Goal: Communication & Community: Answer question/provide support

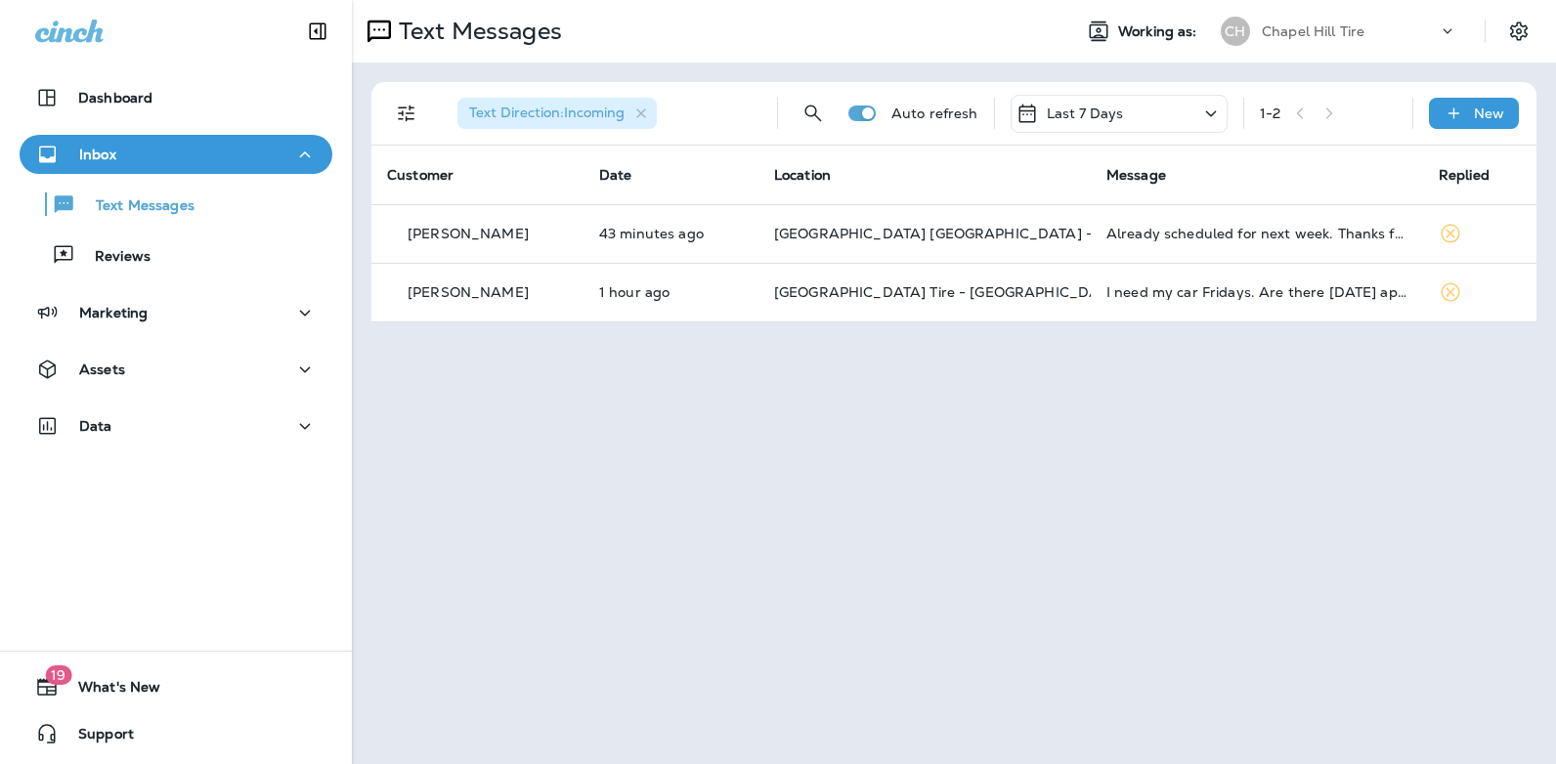
click at [1207, 113] on icon at bounding box center [1210, 114] width 23 height 24
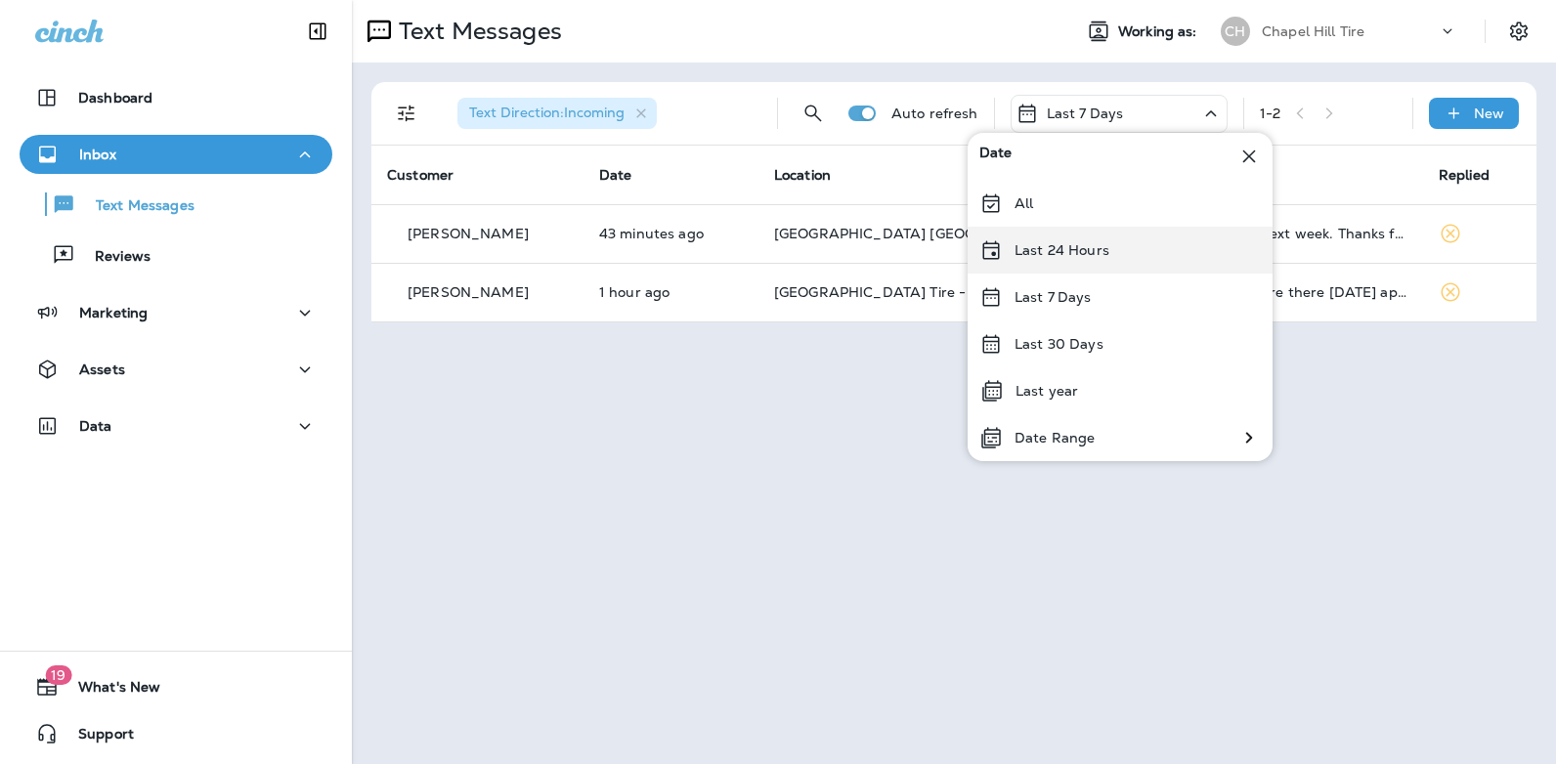
click at [1118, 251] on div "Last 24 Hours" at bounding box center [1120, 250] width 305 height 47
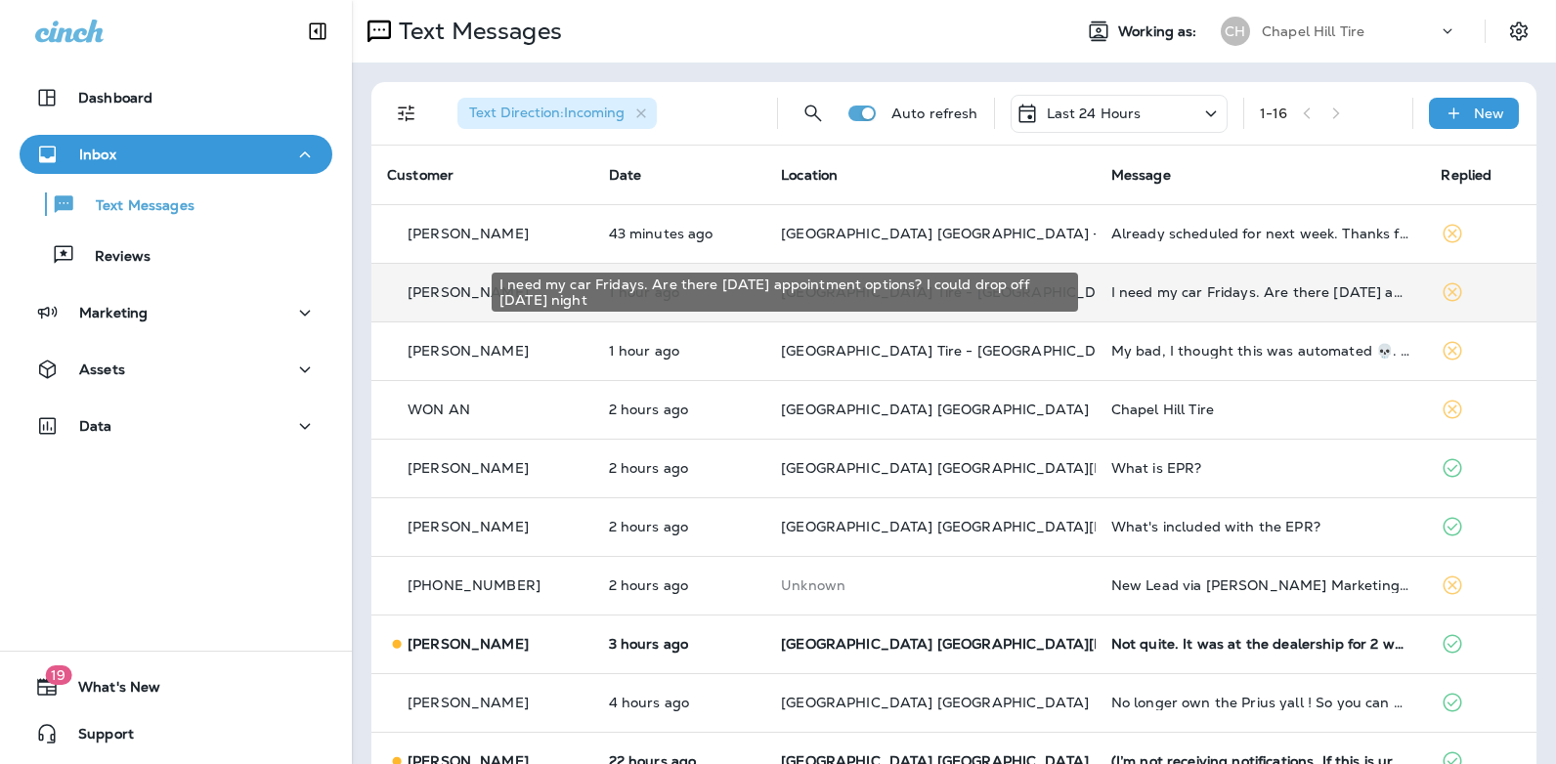
click at [1178, 289] on div "I need my car Fridays. Are there [DATE] appointment options? I could drop off […" at bounding box center [1260, 292] width 299 height 16
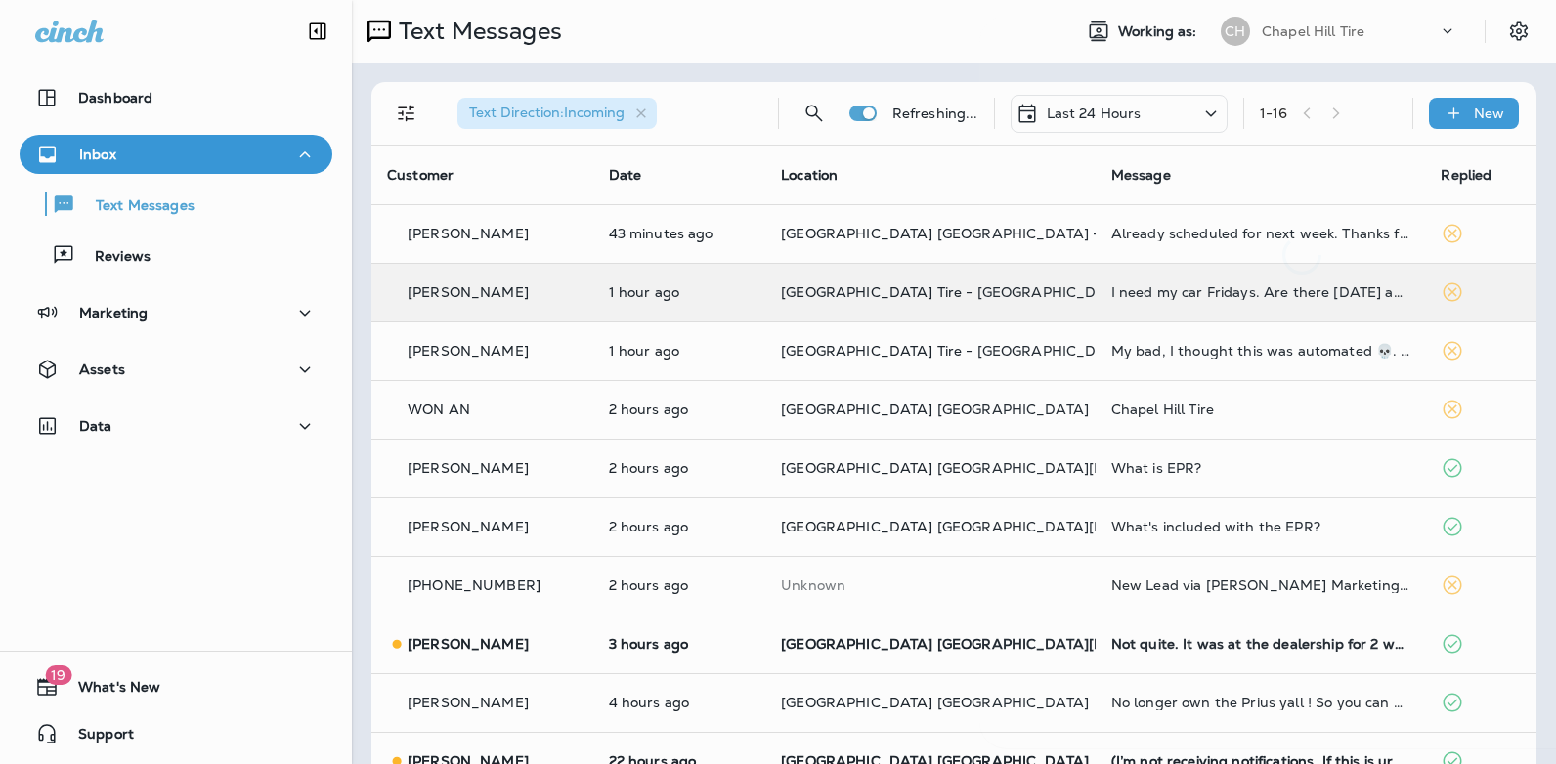
click at [1178, 289] on div at bounding box center [1301, 382] width 645 height 733
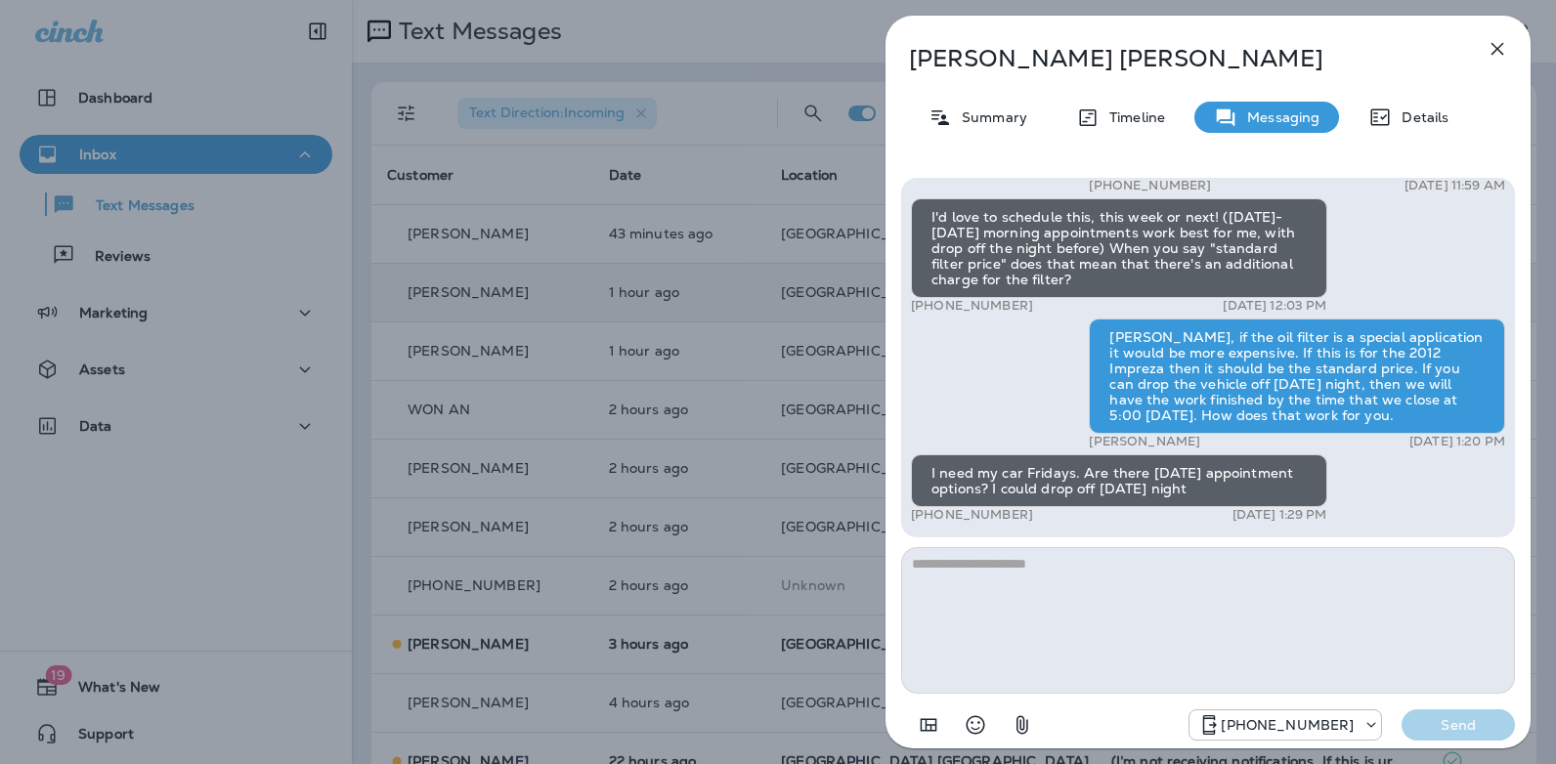
click at [1494, 43] on icon "button" at bounding box center [1496, 48] width 23 height 23
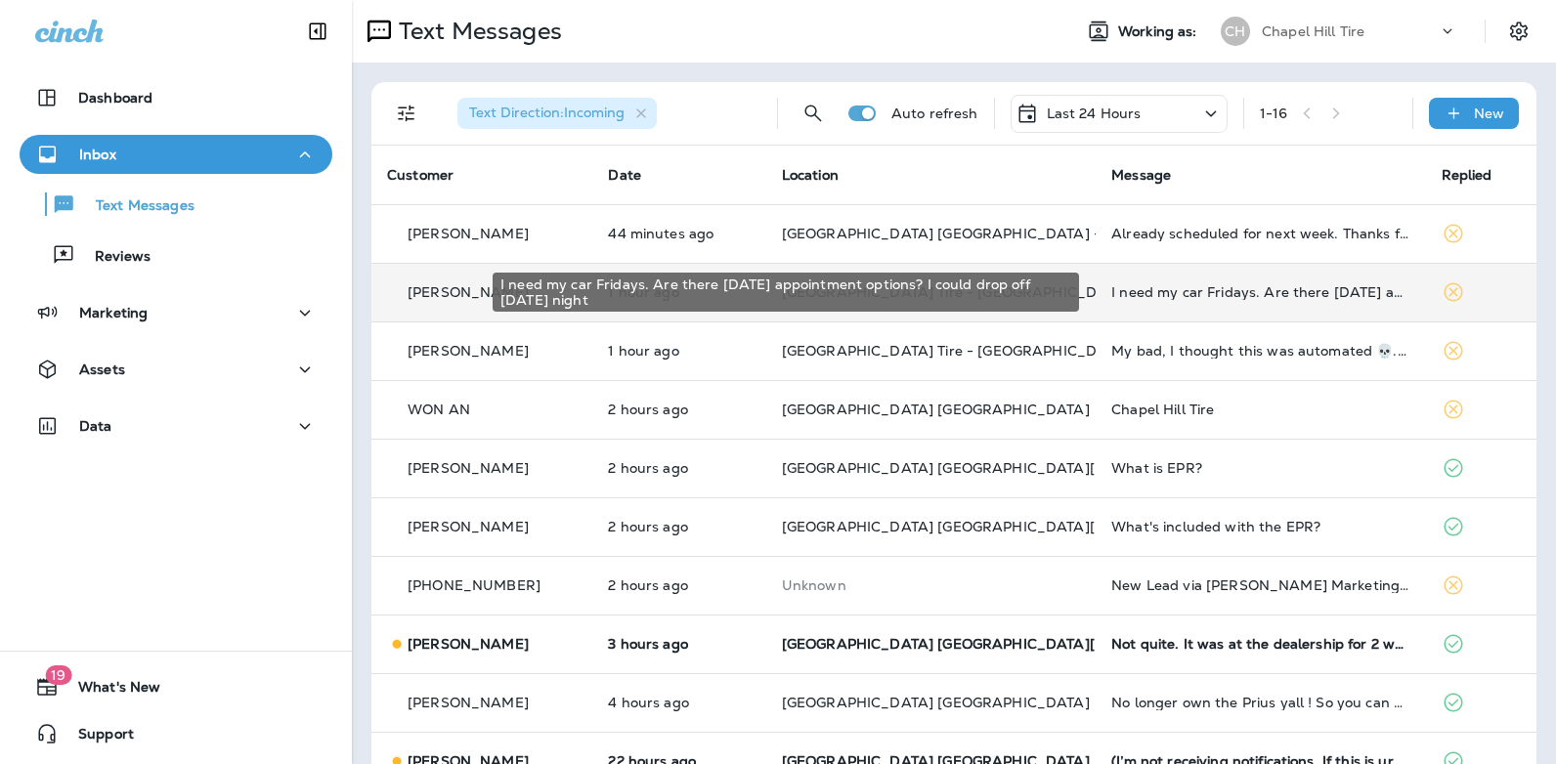
click at [1244, 290] on div "I need my car Fridays. Are there [DATE] appointment options? I could drop off […" at bounding box center [1260, 292] width 298 height 16
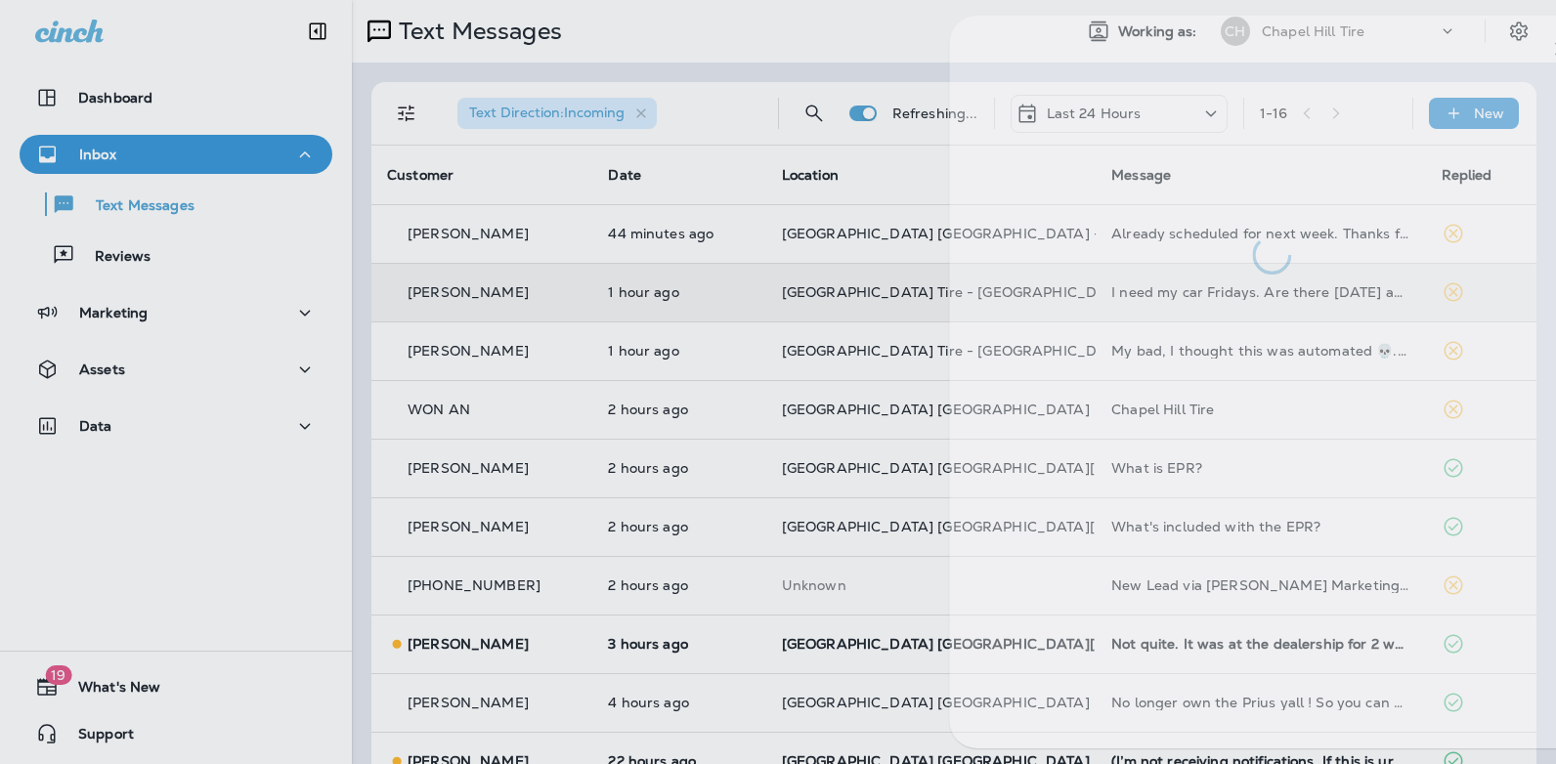
click at [1244, 290] on div at bounding box center [1271, 382] width 645 height 733
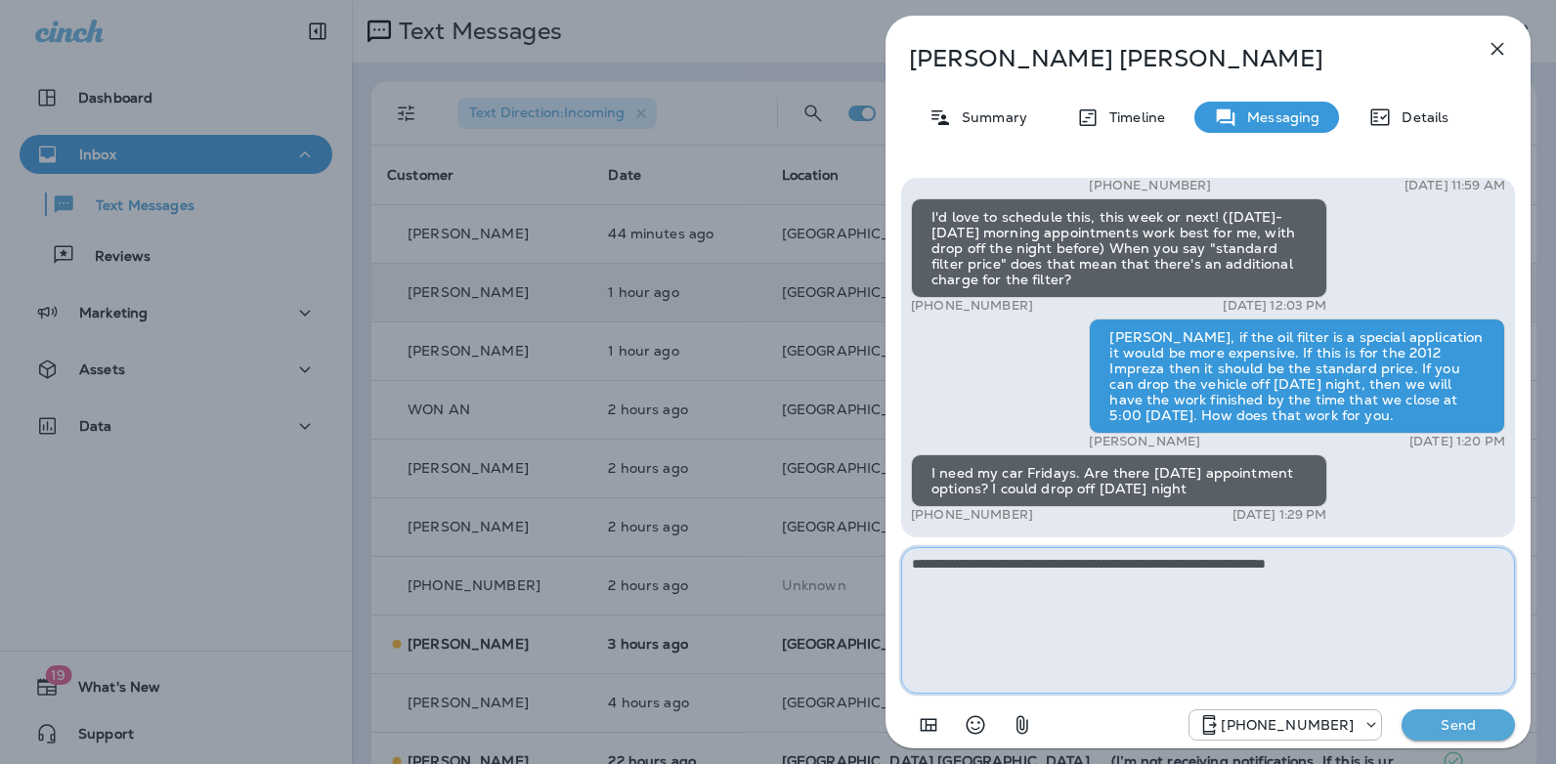
type textarea "**********"
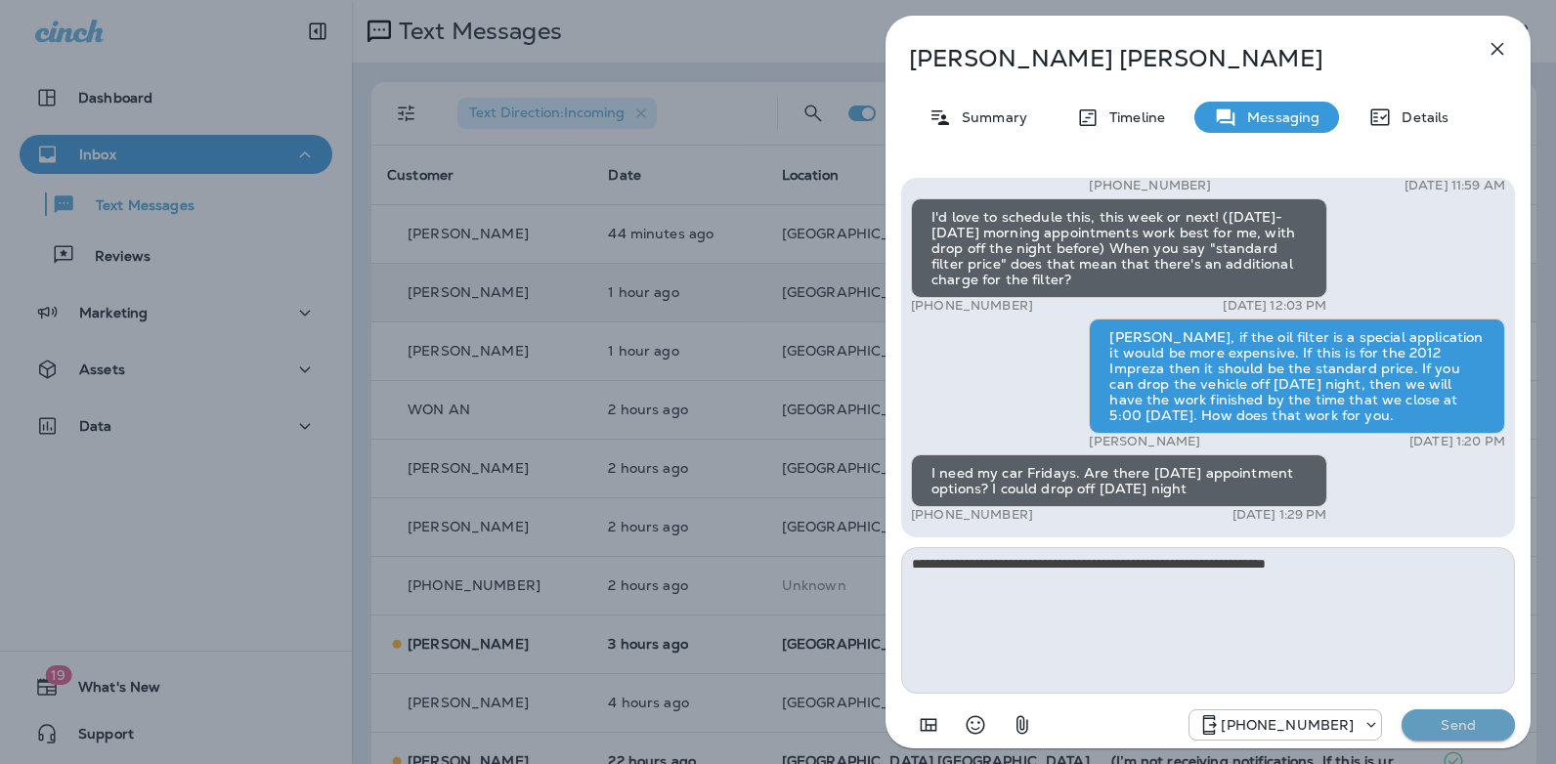
click at [1465, 719] on p "Send" at bounding box center [1458, 725] width 82 height 18
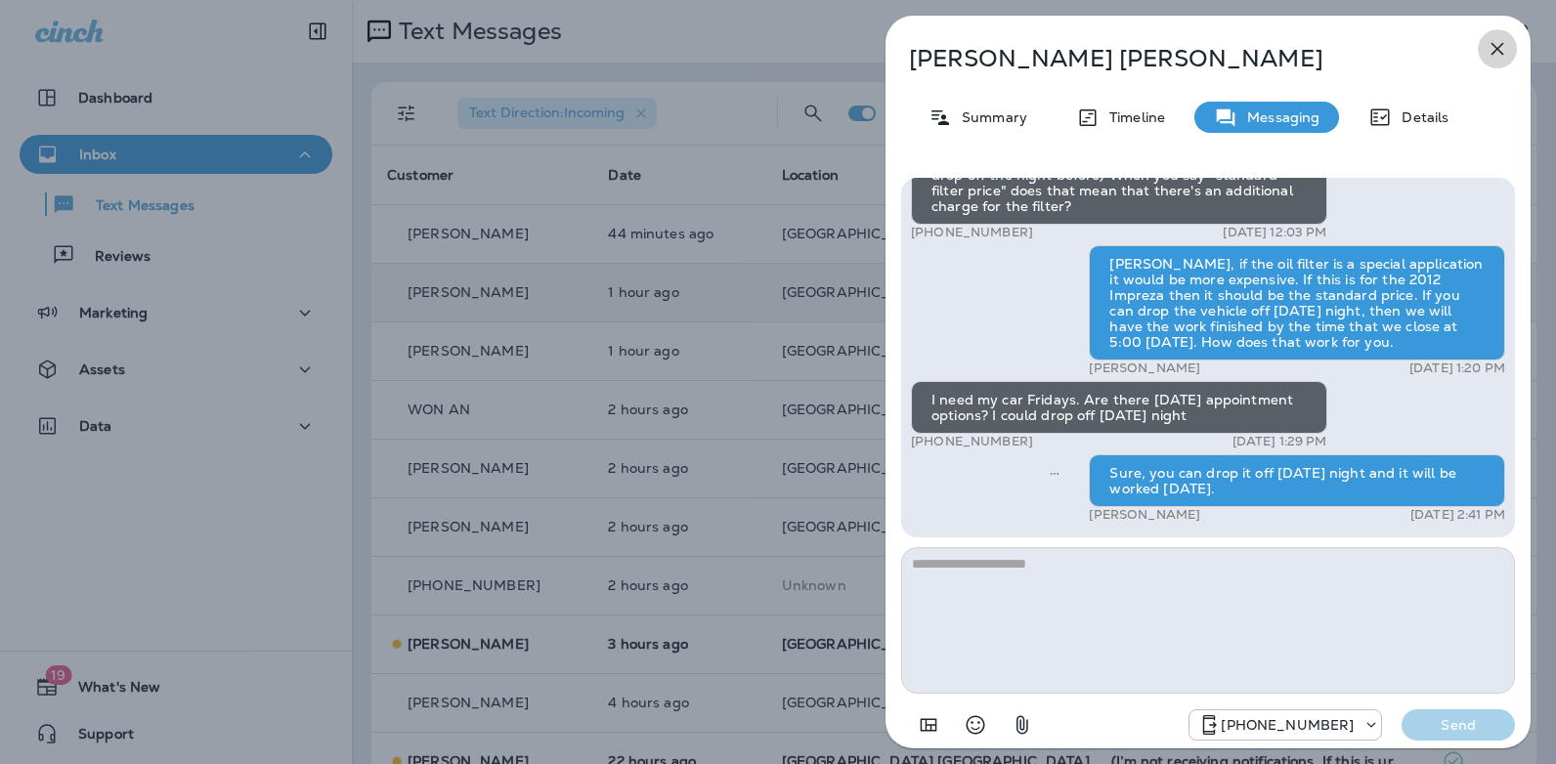
click at [1489, 42] on icon "button" at bounding box center [1496, 48] width 23 height 23
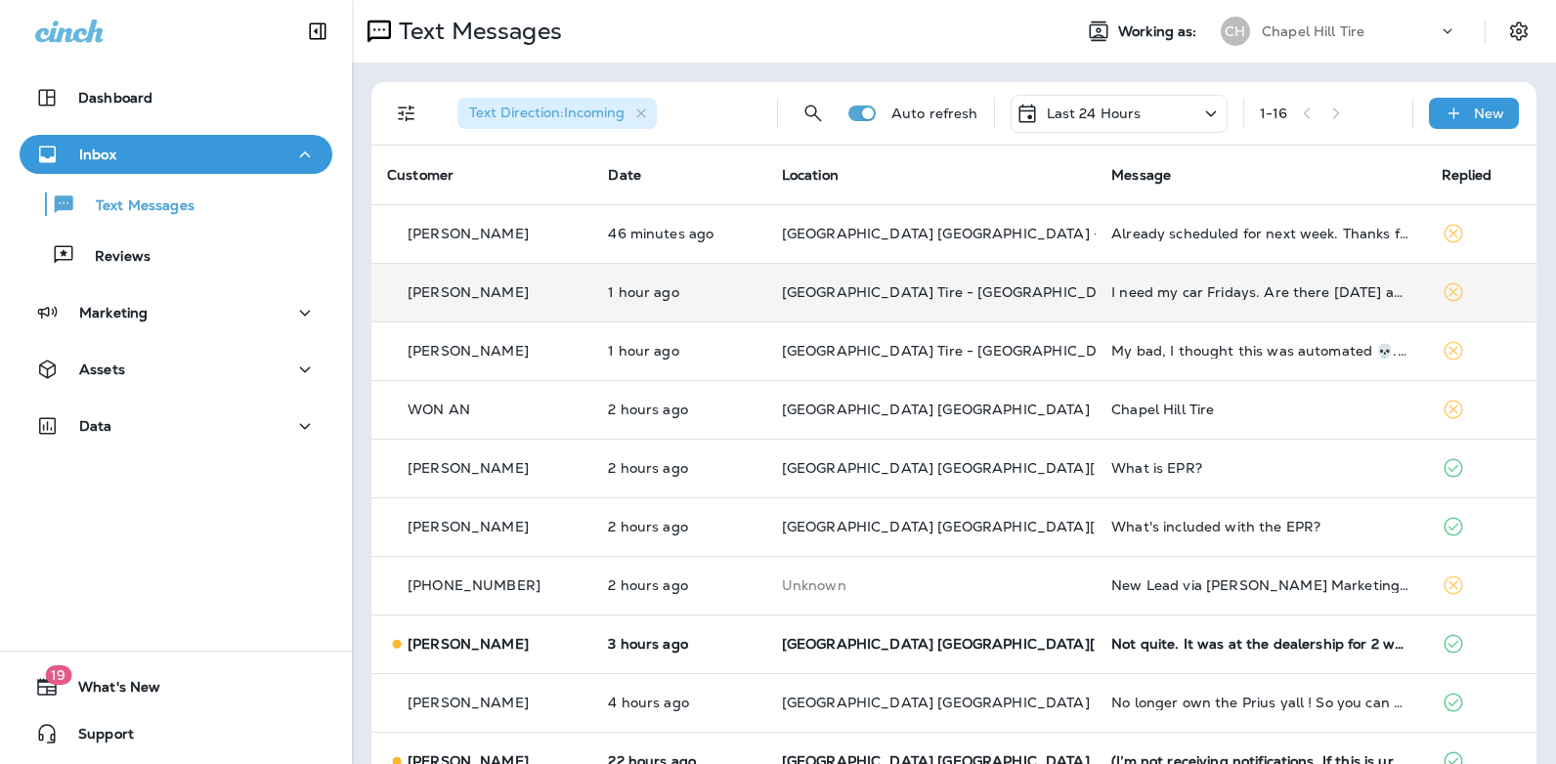
click at [1201, 110] on icon at bounding box center [1210, 114] width 23 height 24
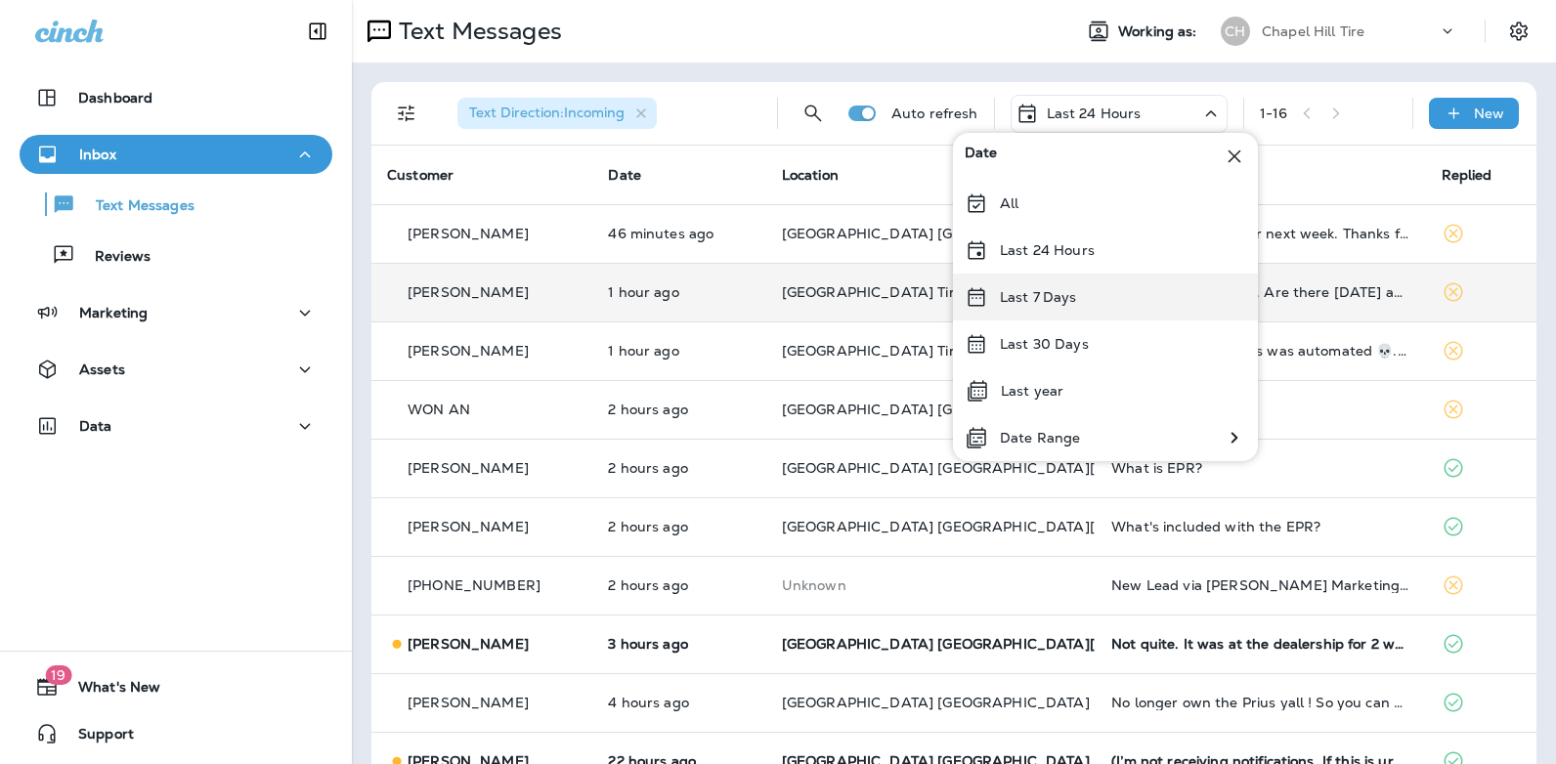
click at [1095, 290] on div "Last 7 Days" at bounding box center [1105, 297] width 305 height 47
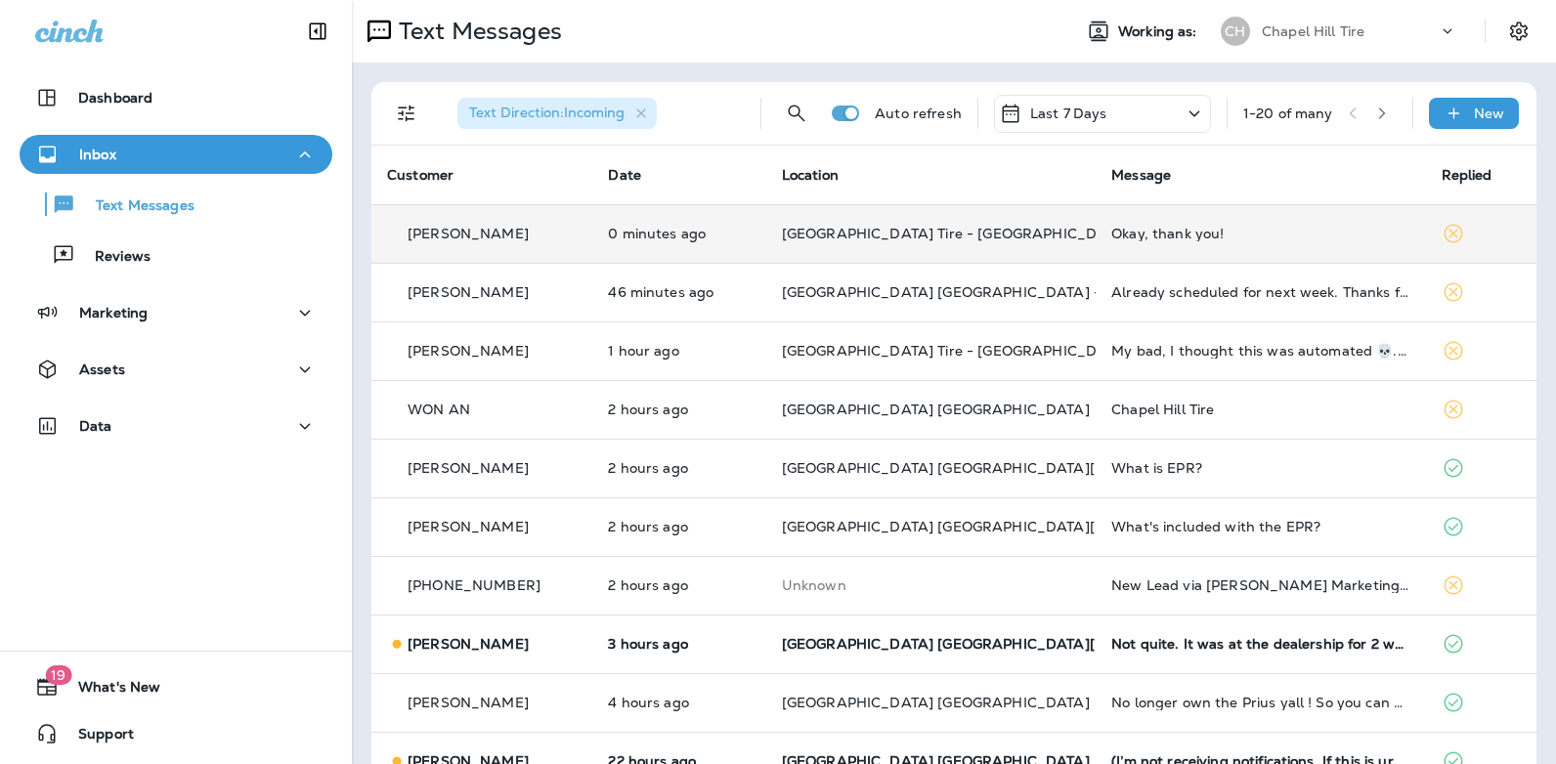
click at [1152, 238] on div "Okay, thank you!" at bounding box center [1260, 234] width 298 height 16
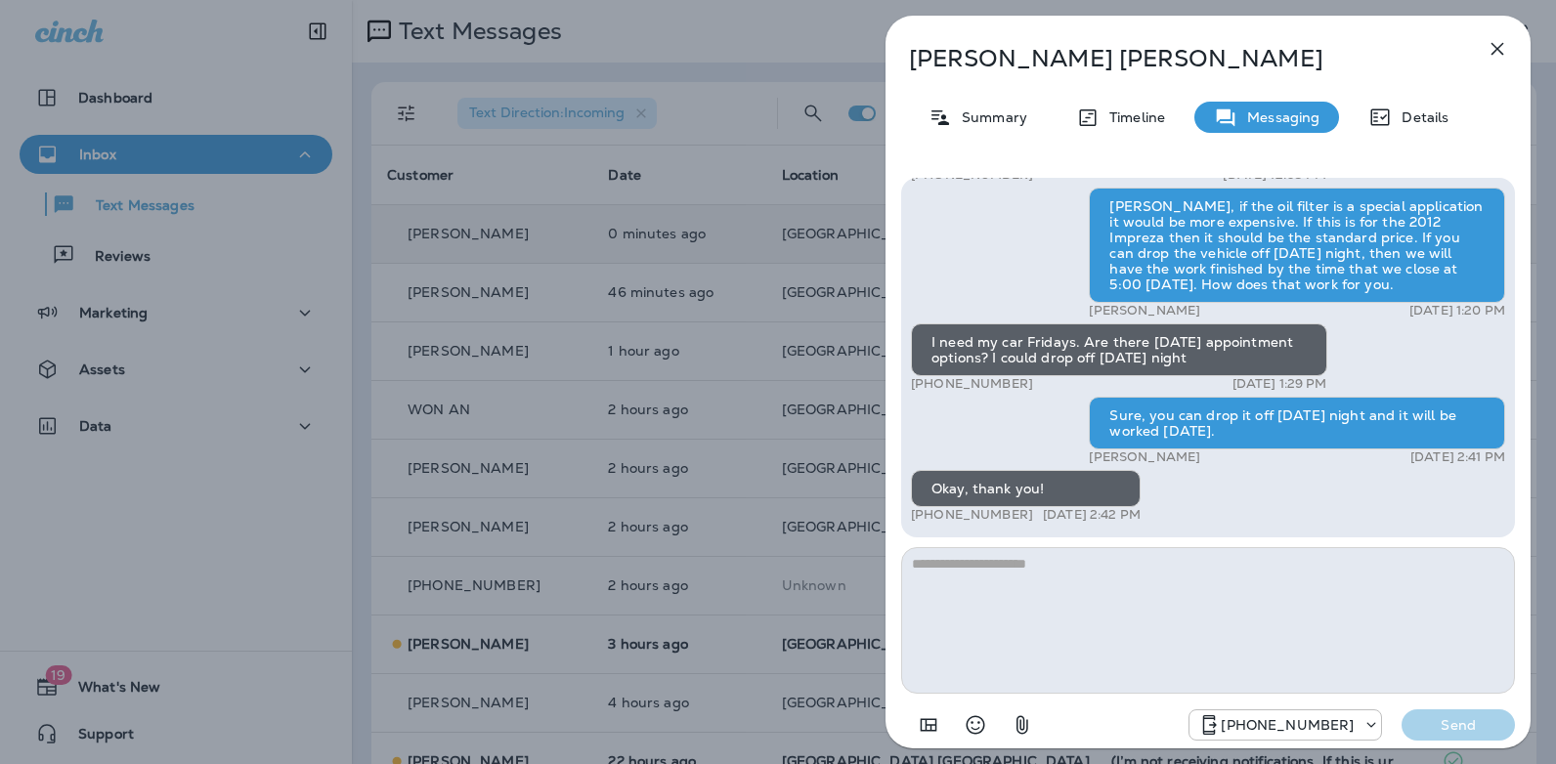
click at [1067, 581] on textarea at bounding box center [1208, 620] width 614 height 147
type textarea "**********"
click at [1455, 724] on p "Send" at bounding box center [1458, 725] width 82 height 18
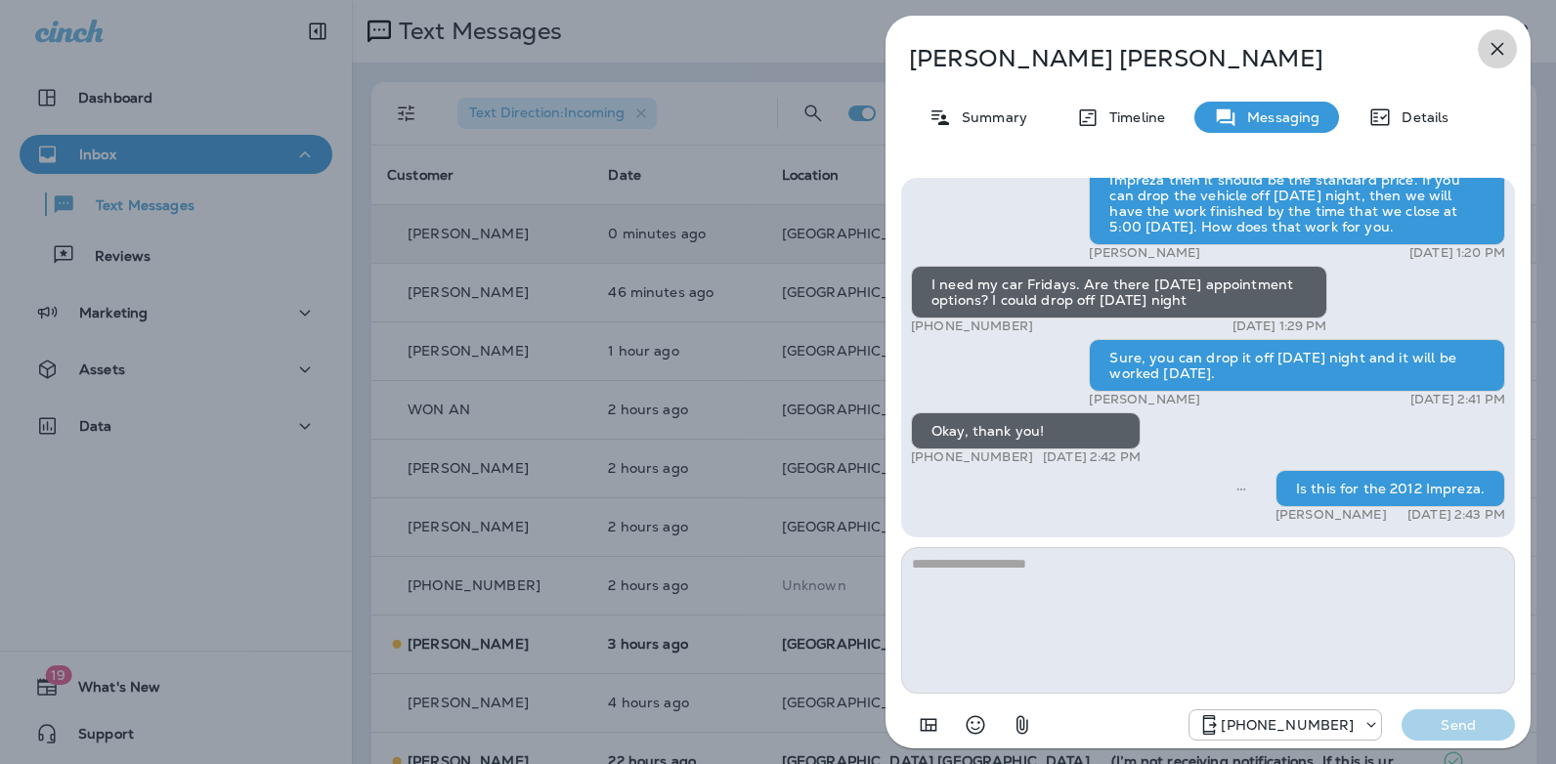
click at [1494, 52] on icon "button" at bounding box center [1497, 49] width 13 height 13
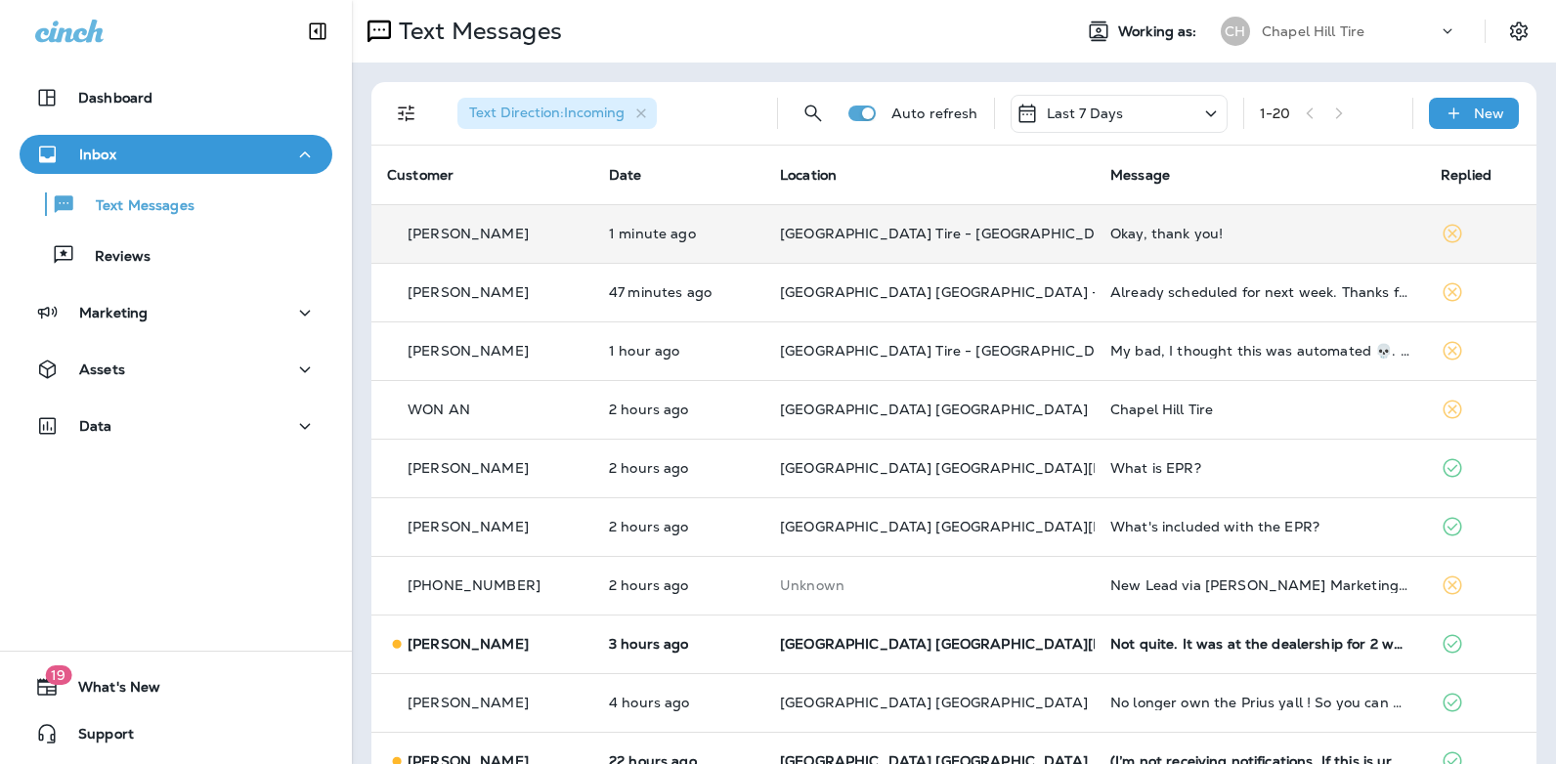
click at [1199, 118] on icon at bounding box center [1210, 114] width 23 height 24
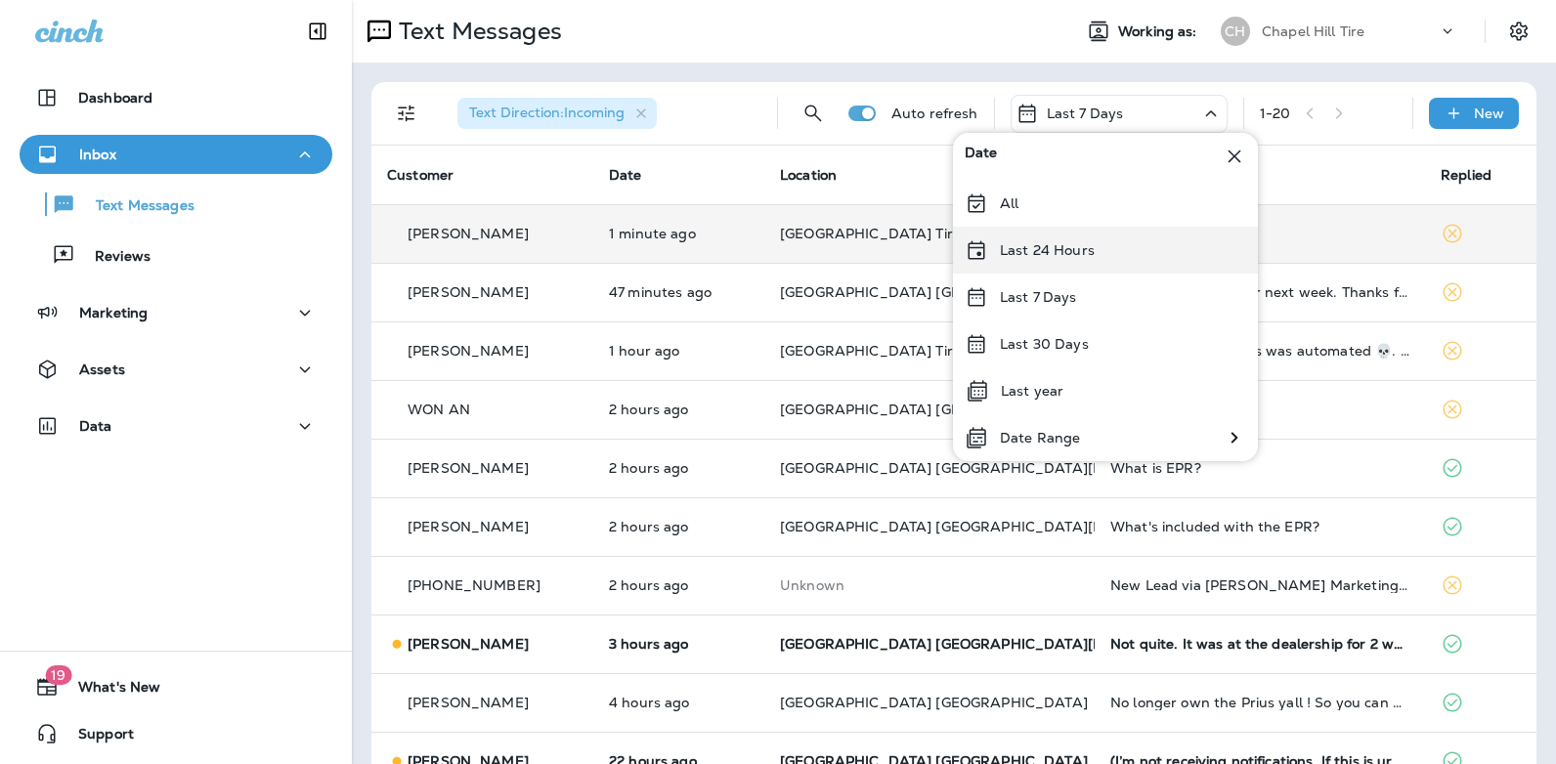
click at [1106, 253] on div "Last 24 Hours" at bounding box center [1105, 250] width 305 height 47
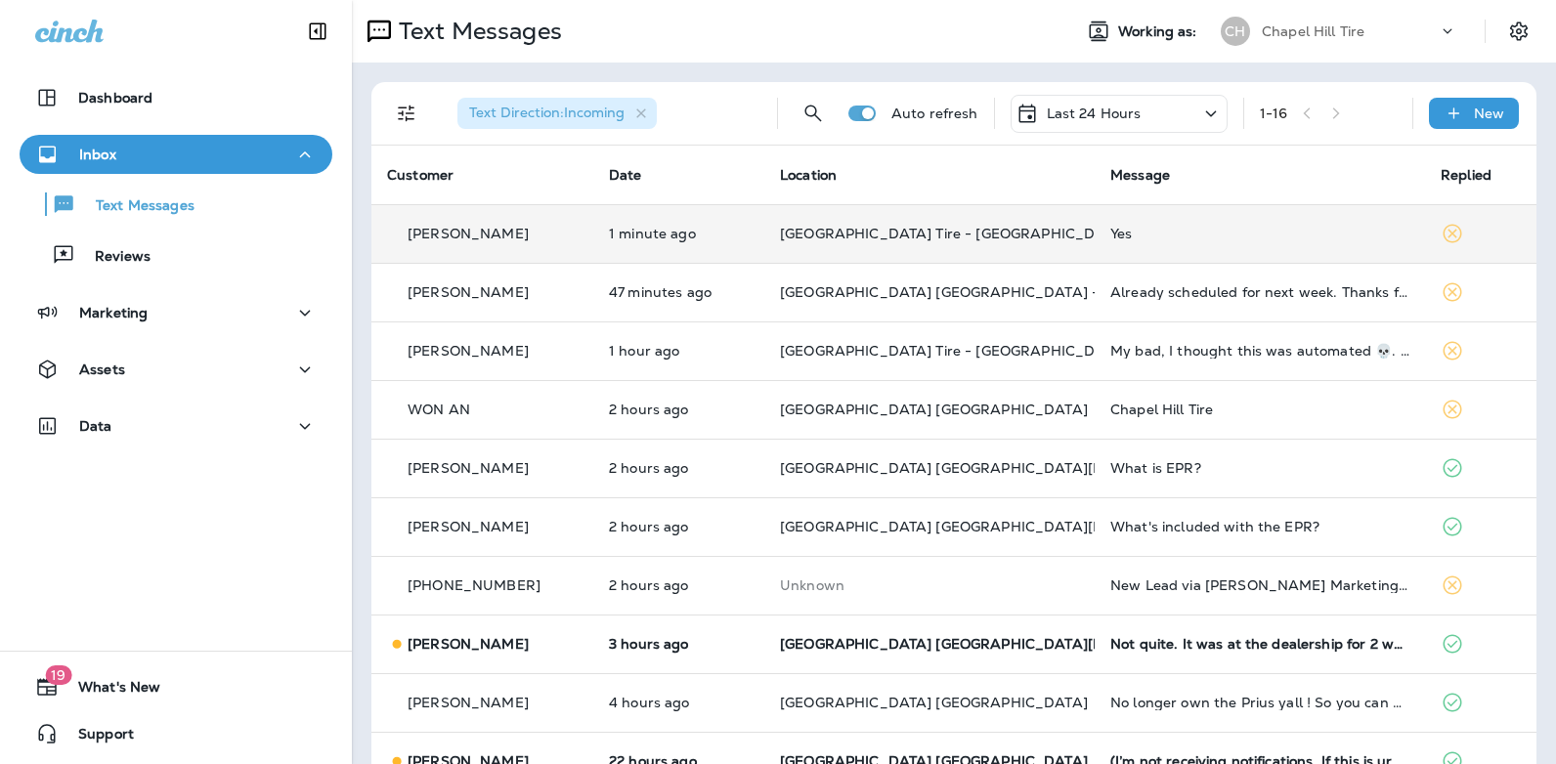
click at [1110, 235] on div "Yes" at bounding box center [1259, 234] width 299 height 16
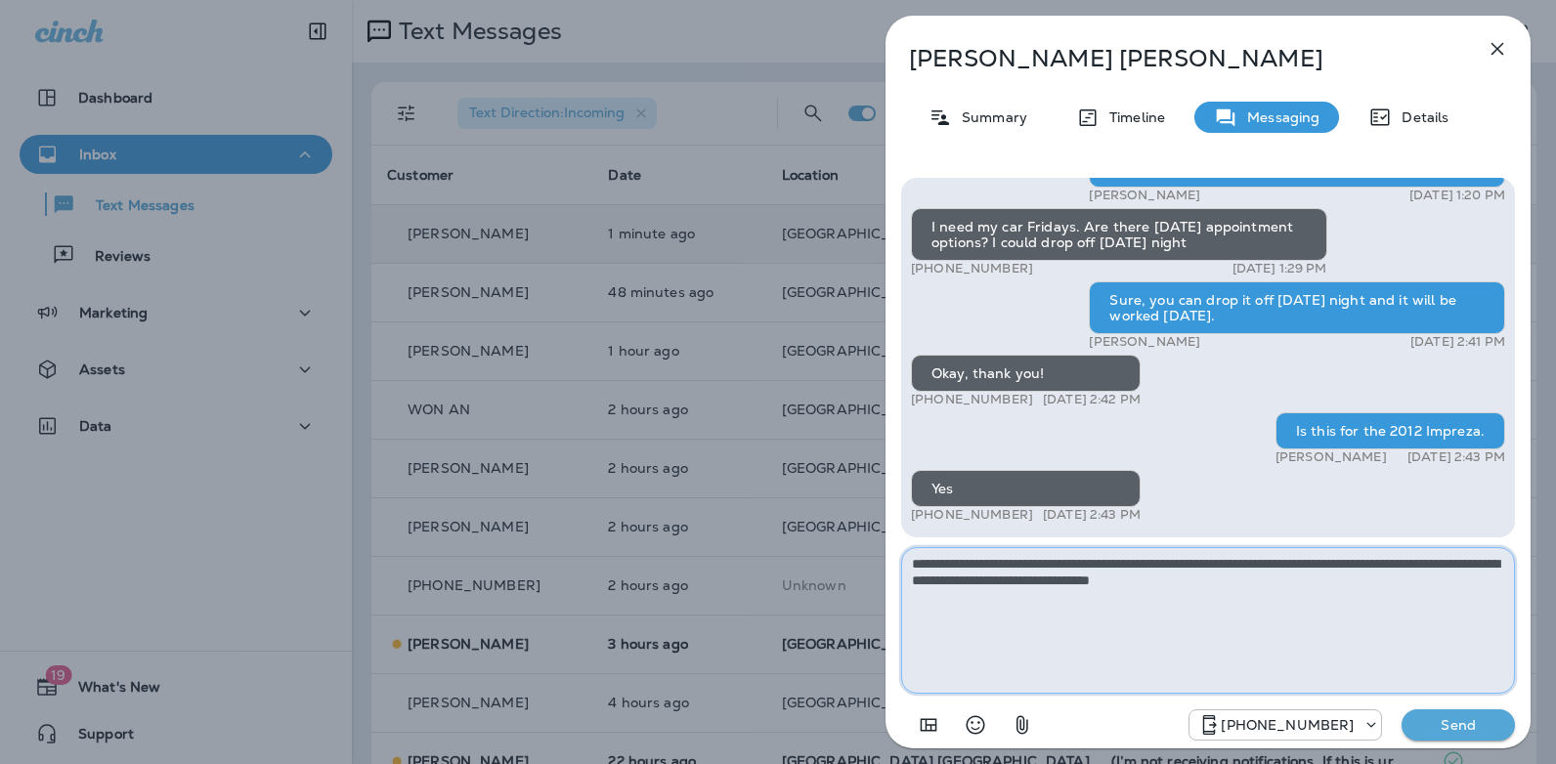
type textarea "**********"
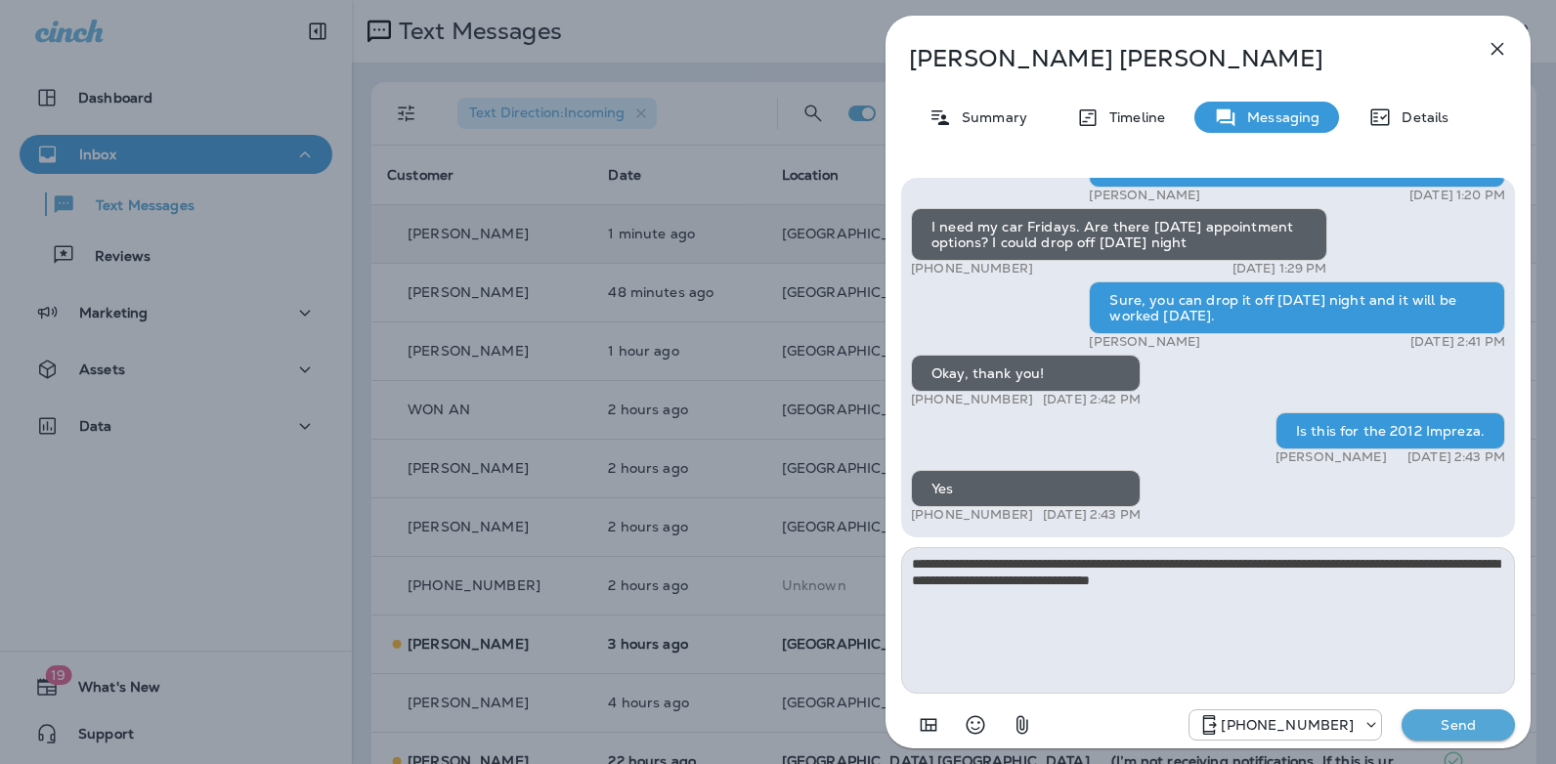
click at [1460, 722] on p "Send" at bounding box center [1458, 725] width 82 height 18
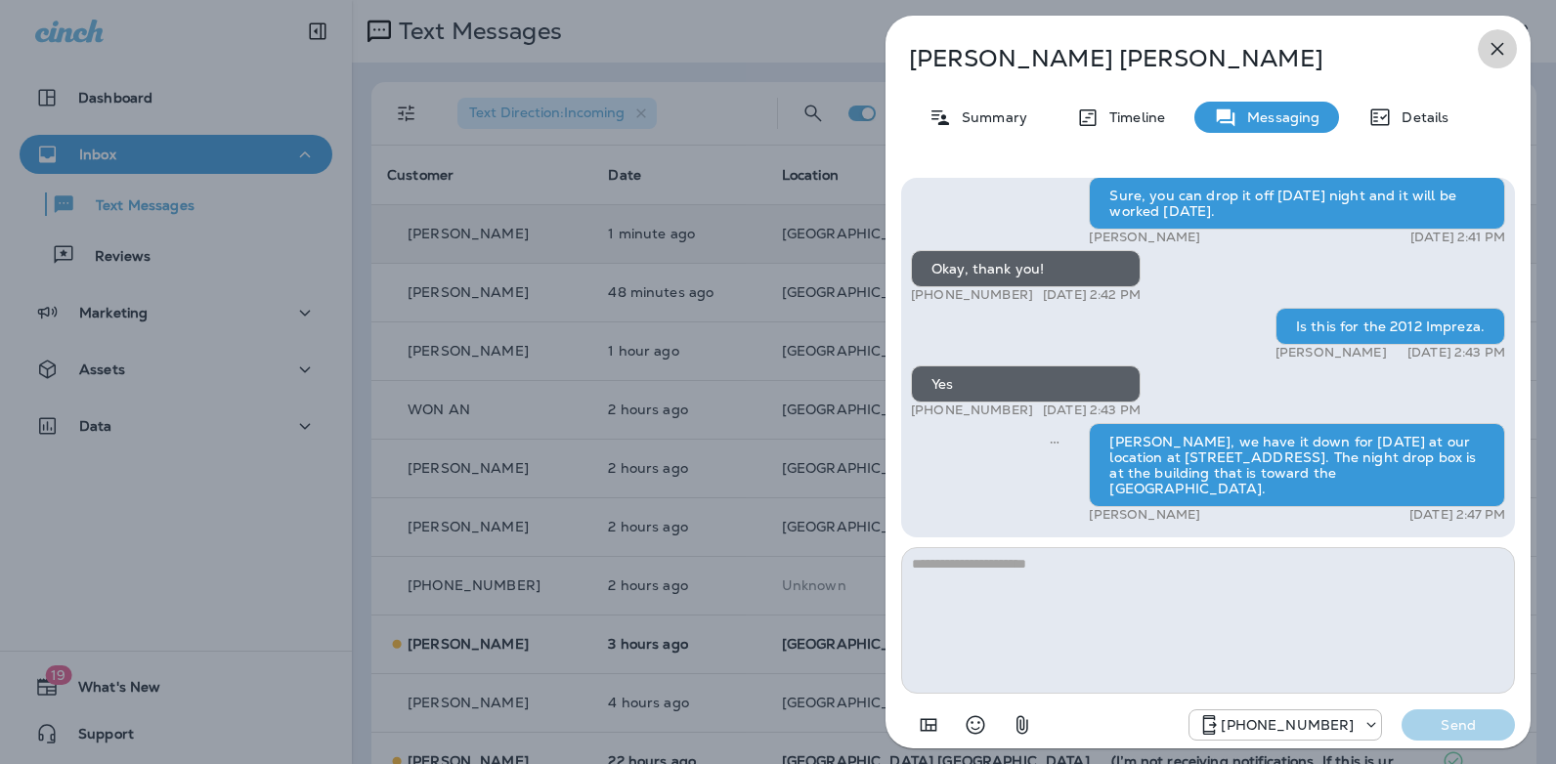
click at [1493, 49] on icon "button" at bounding box center [1496, 48] width 23 height 23
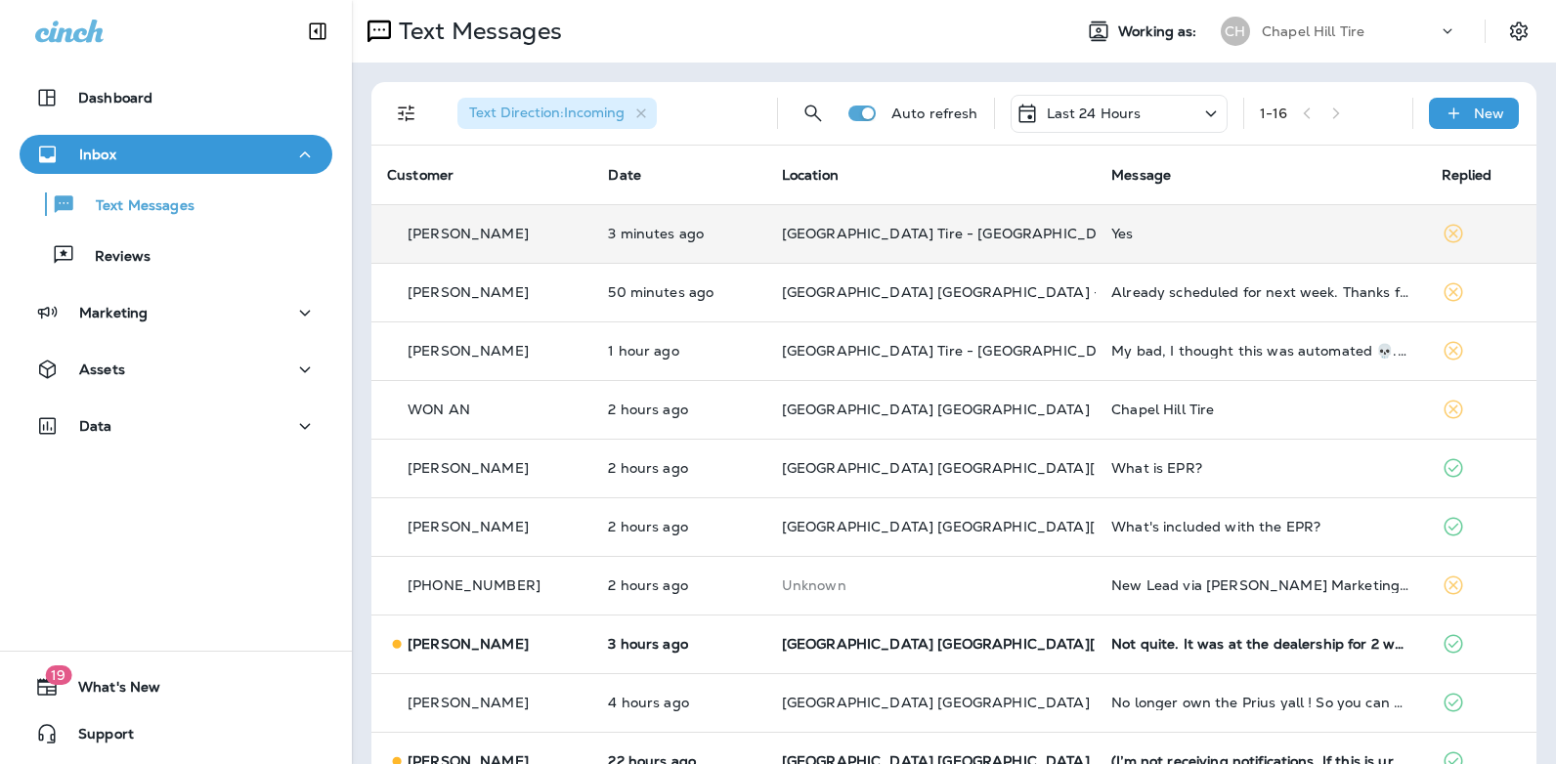
click at [1199, 110] on icon at bounding box center [1210, 114] width 23 height 24
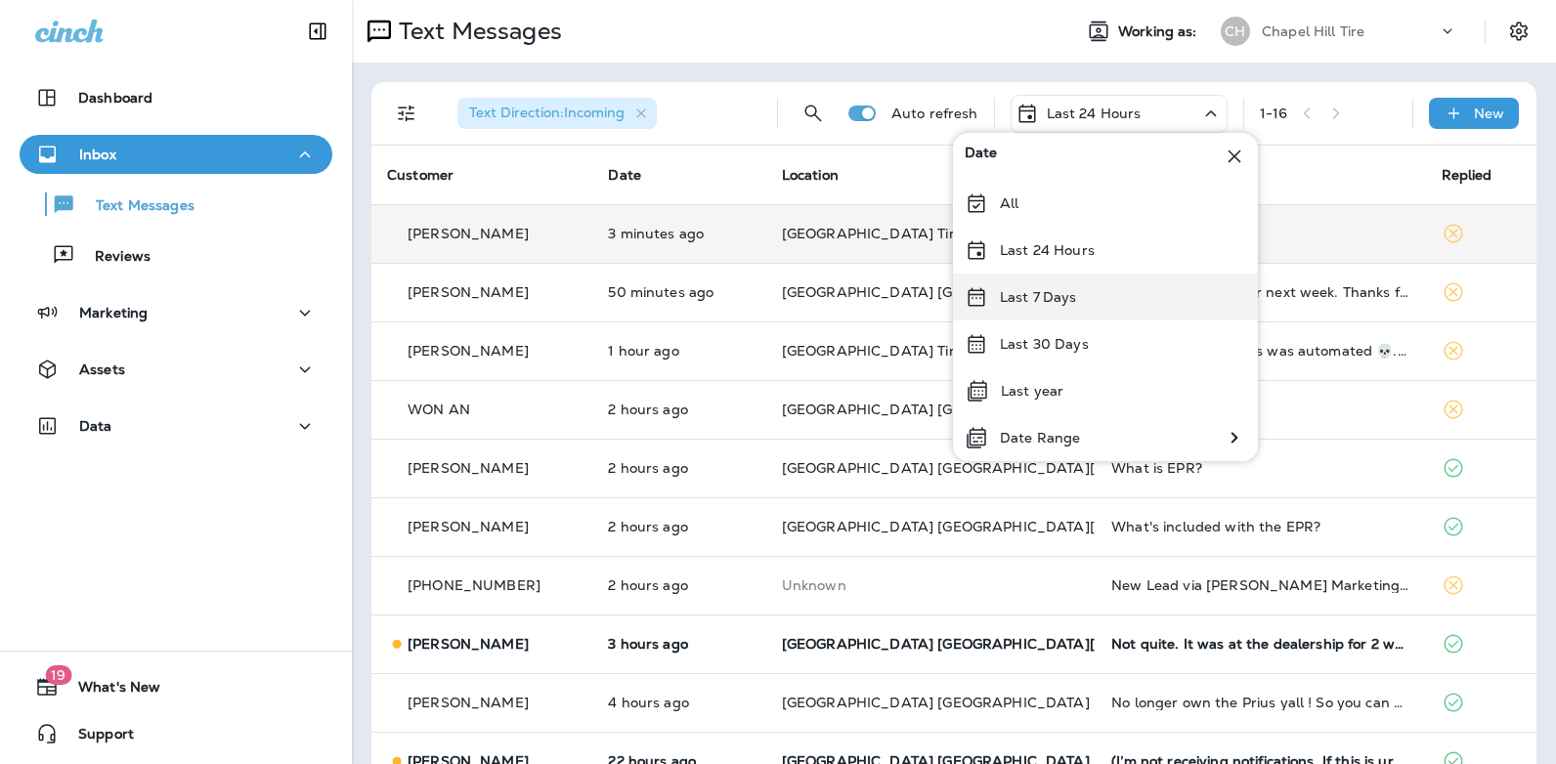
click at [1096, 303] on div "Last 7 Days" at bounding box center [1105, 297] width 305 height 47
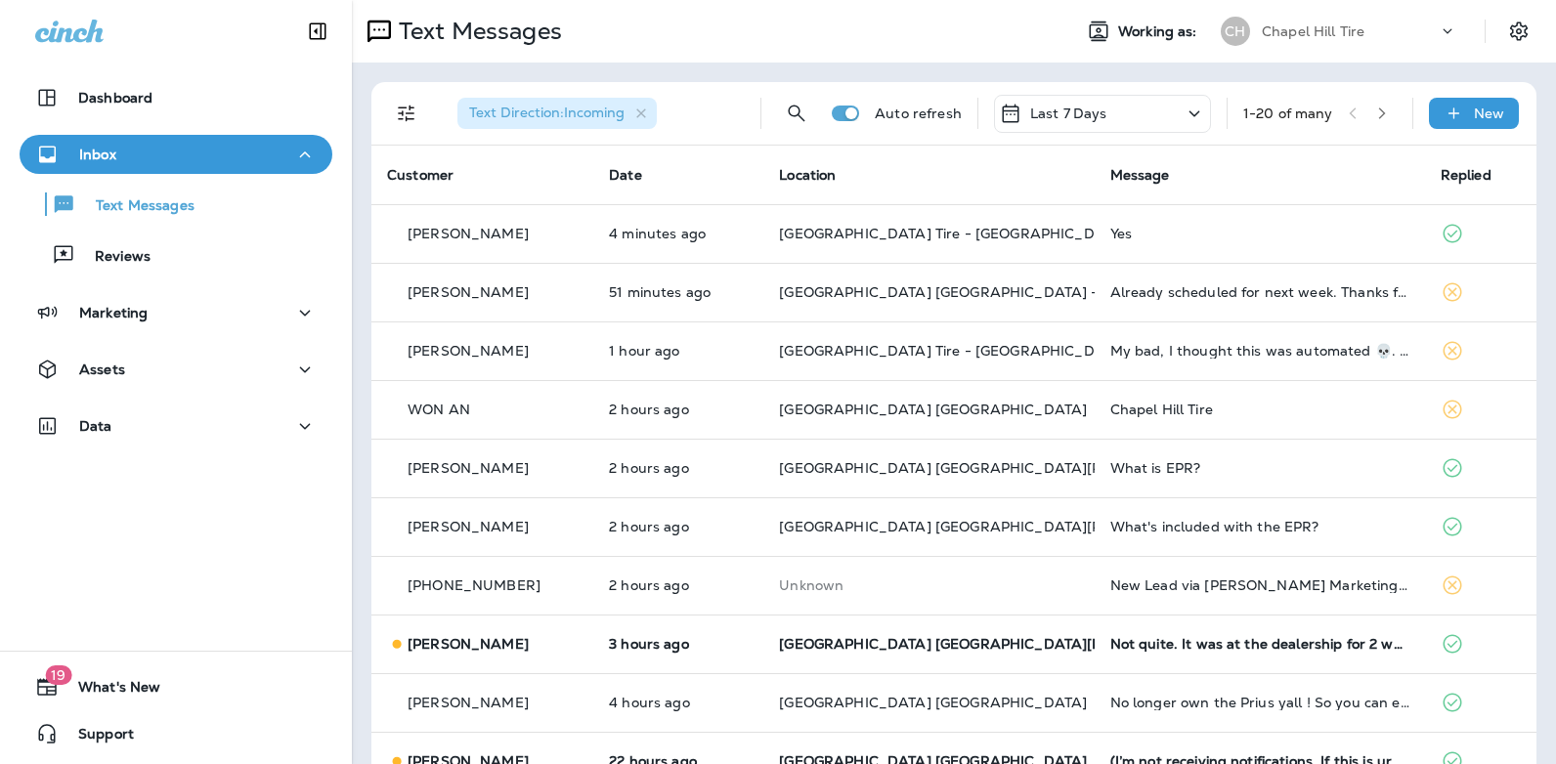
click at [1183, 108] on icon at bounding box center [1194, 114] width 23 height 24
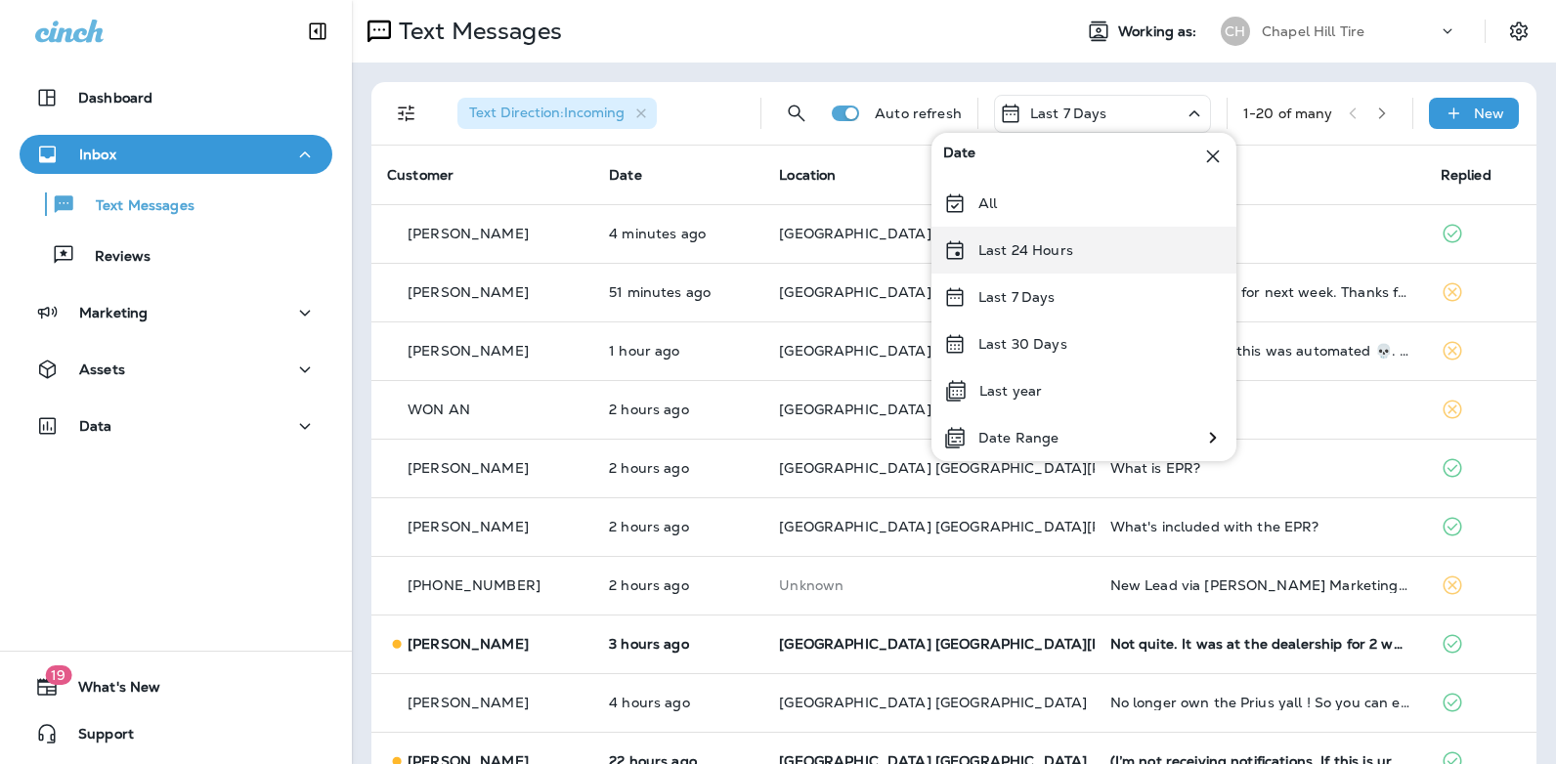
click at [1098, 241] on div "Last 24 Hours" at bounding box center [1083, 250] width 305 height 47
